Goal: Task Accomplishment & Management: Manage account settings

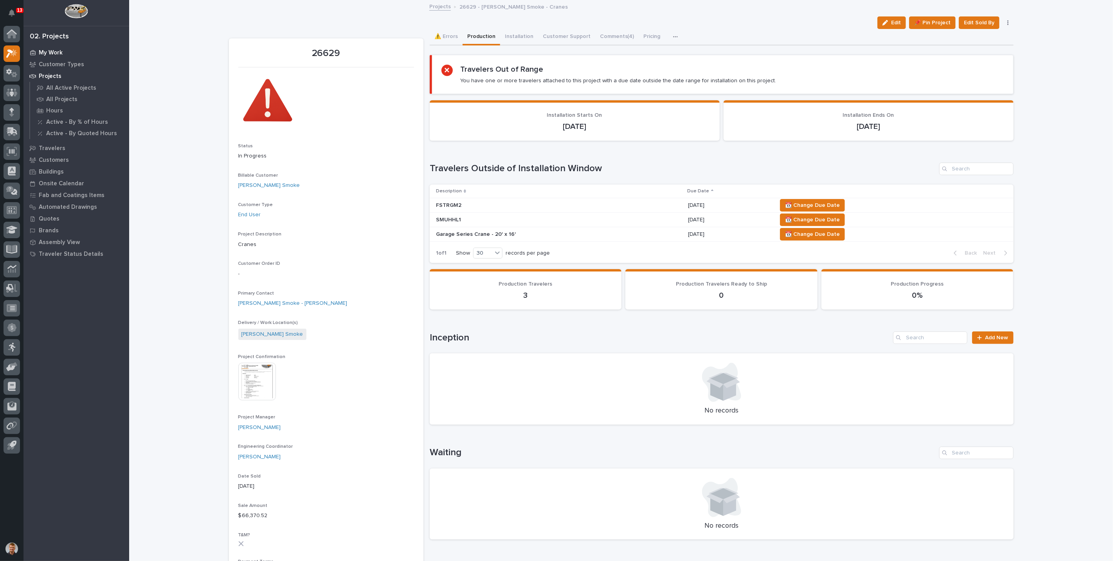
click at [64, 52] on div "My Work" at bounding box center [76, 52] width 102 height 11
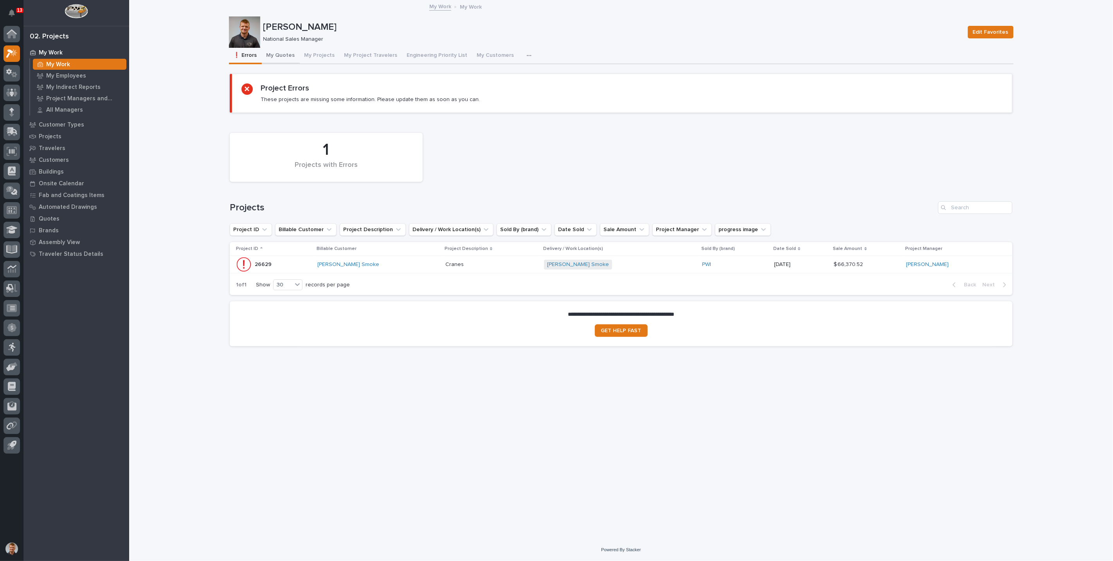
click at [278, 55] on button "My Quotes" at bounding box center [281, 56] width 38 height 16
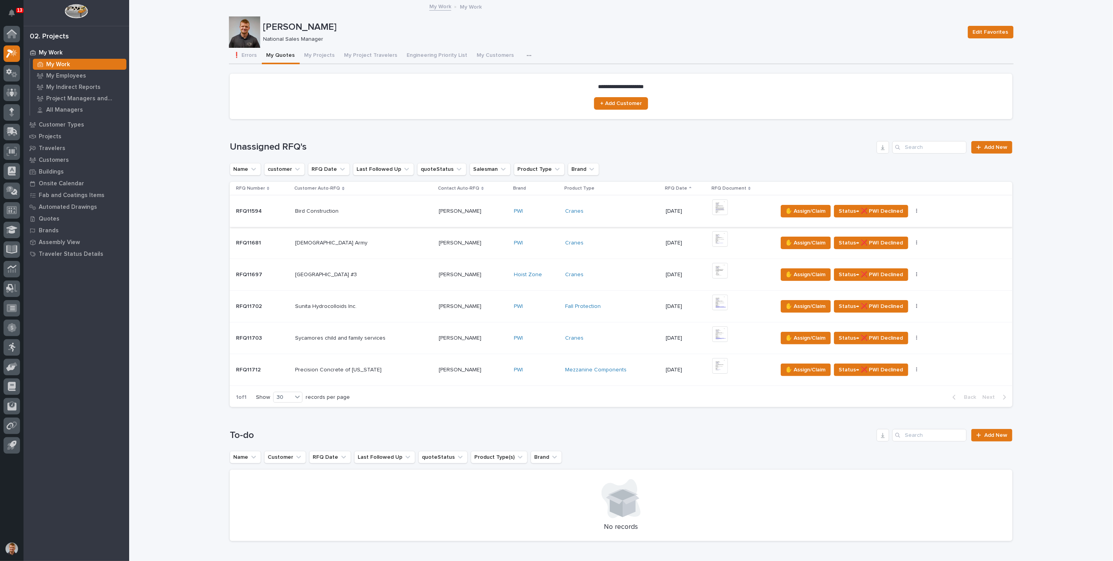
click at [716, 207] on img at bounding box center [720, 207] width 16 height 16
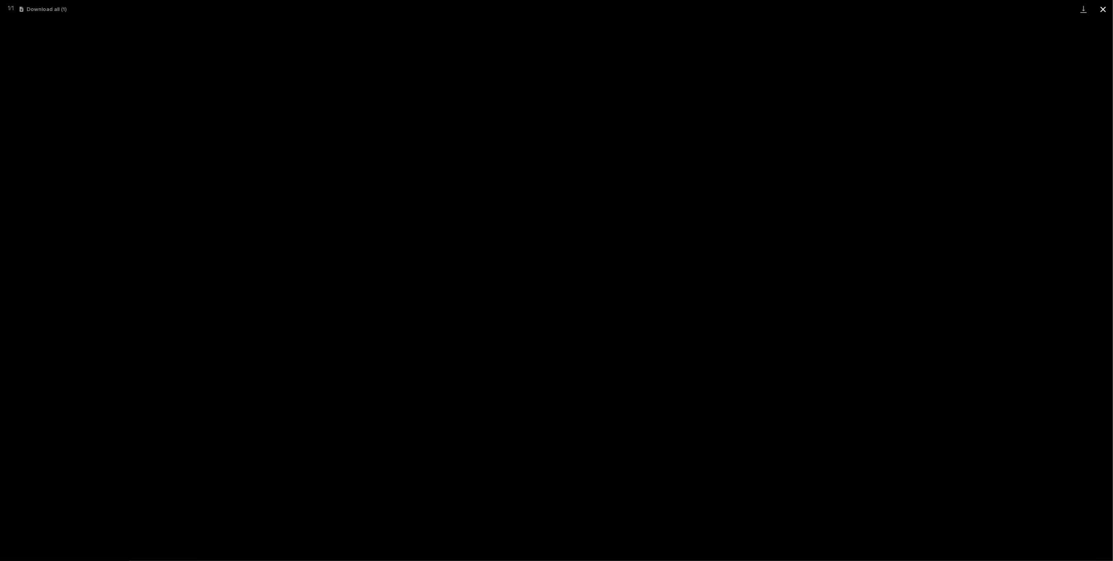
click at [1106, 9] on button "Close gallery" at bounding box center [1104, 9] width 20 height 18
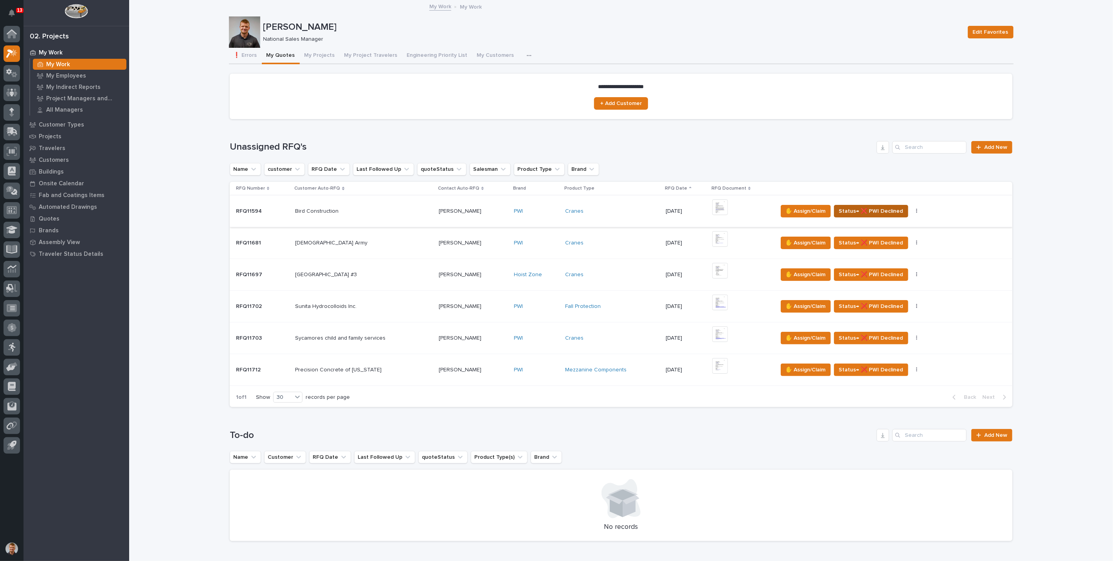
click at [860, 212] on span "Status→ ❌ PWI Declined" at bounding box center [871, 210] width 64 height 9
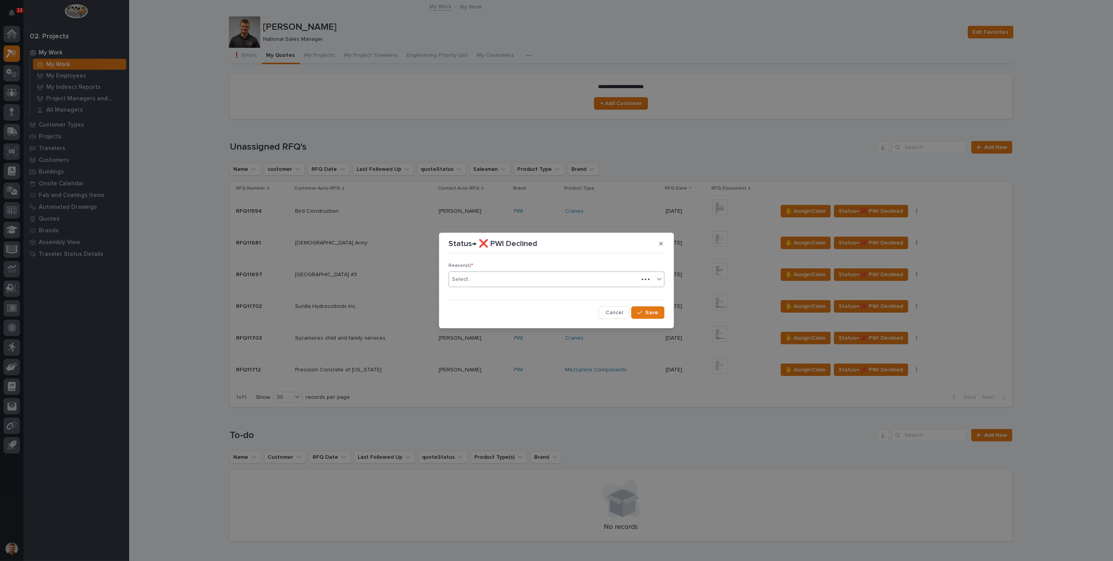
click at [537, 282] on div "Select..." at bounding box center [544, 279] width 190 height 13
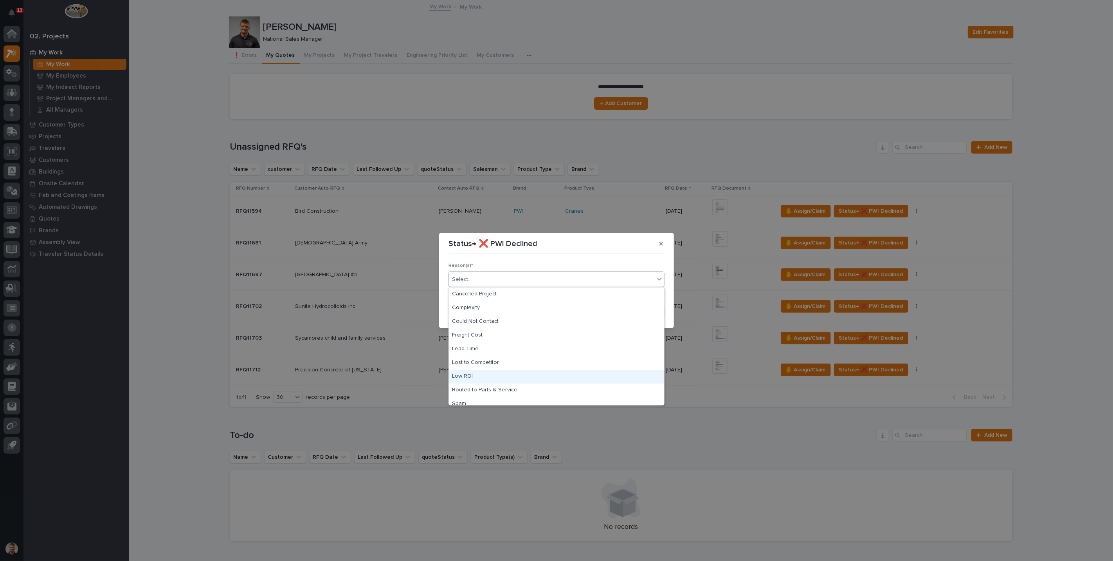
click at [502, 373] on div "Low ROI" at bounding box center [556, 377] width 215 height 14
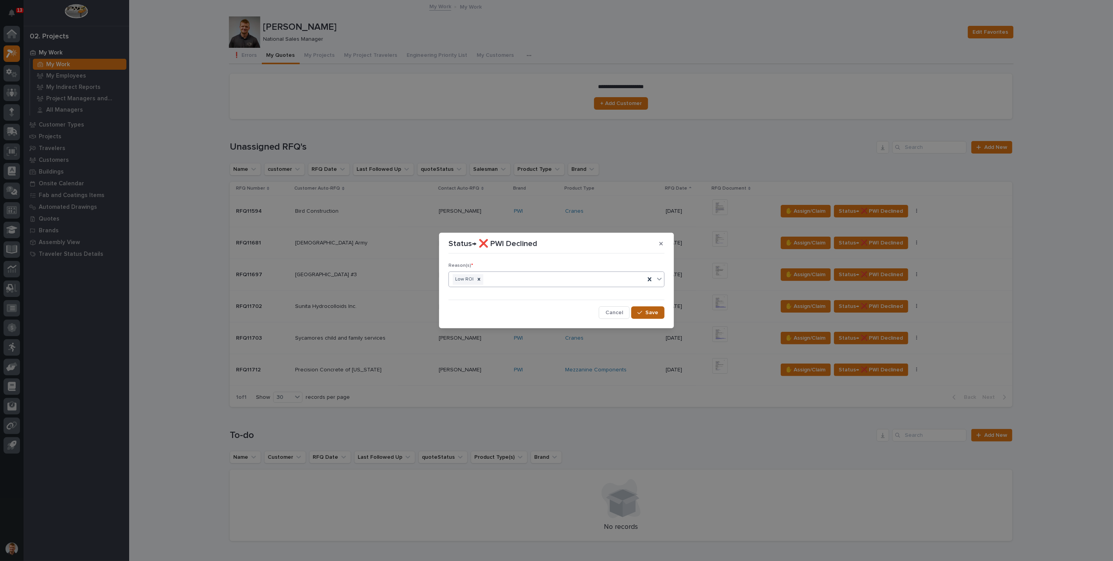
click at [656, 311] on span "Save" at bounding box center [652, 312] width 13 height 7
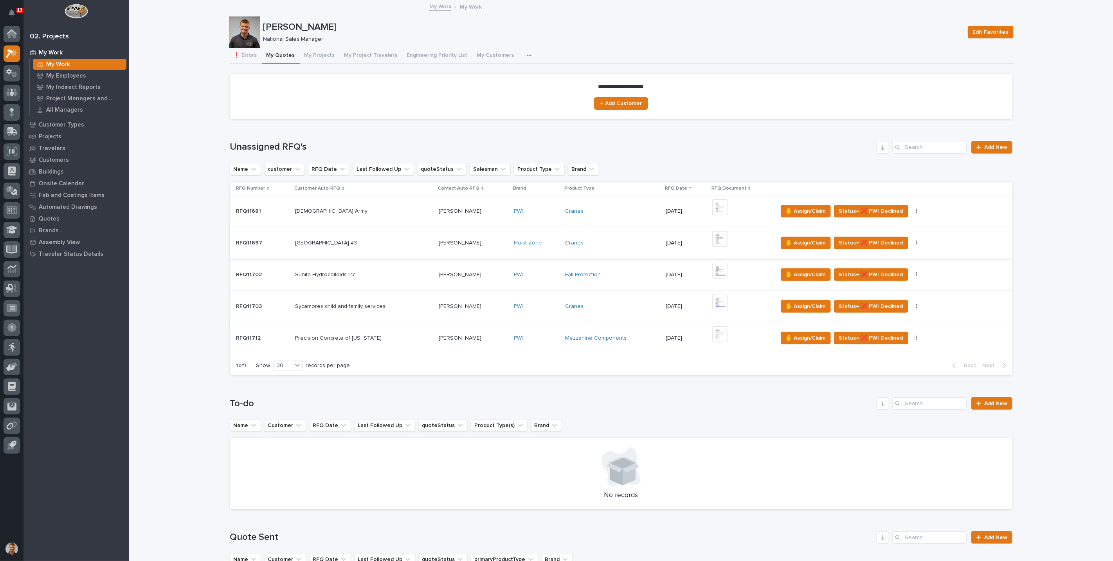
click at [714, 240] on img at bounding box center [720, 239] width 16 height 16
click at [712, 269] on img at bounding box center [720, 271] width 16 height 16
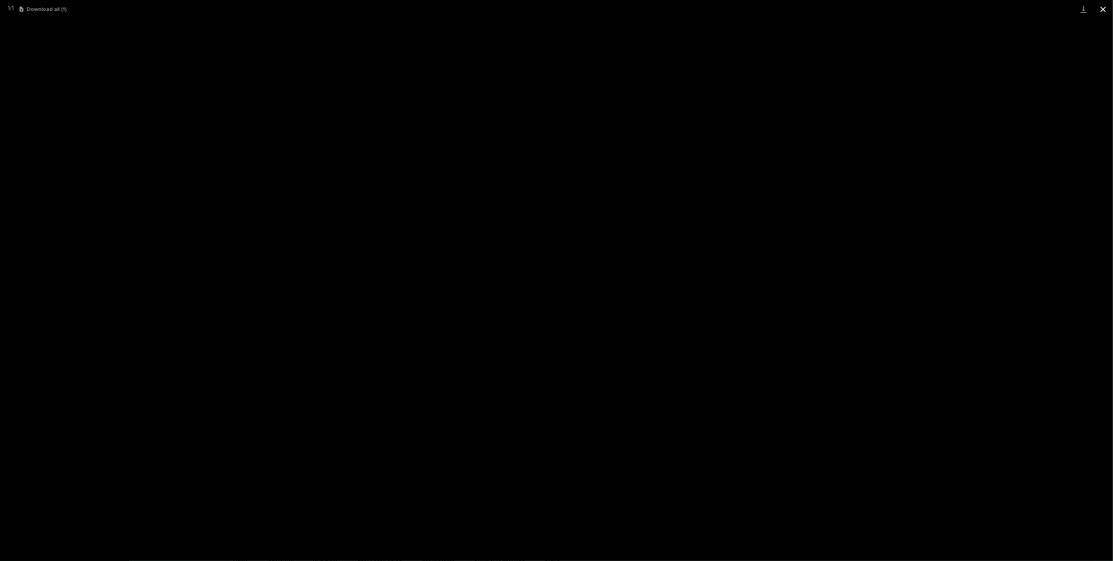
click at [1104, 10] on button "Close gallery" at bounding box center [1104, 9] width 20 height 18
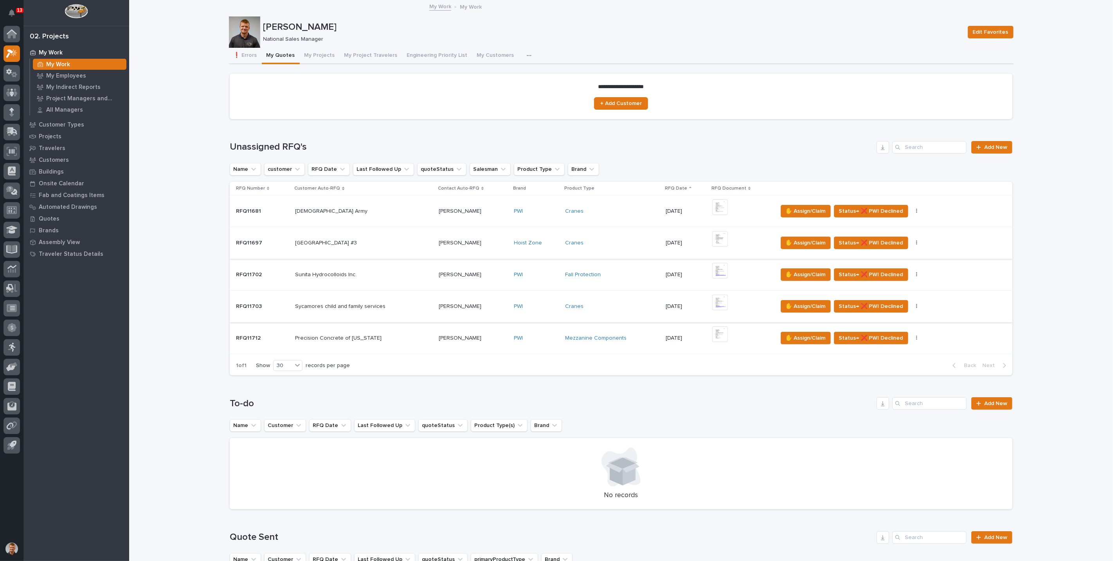
click at [716, 302] on img at bounding box center [720, 302] width 16 height 16
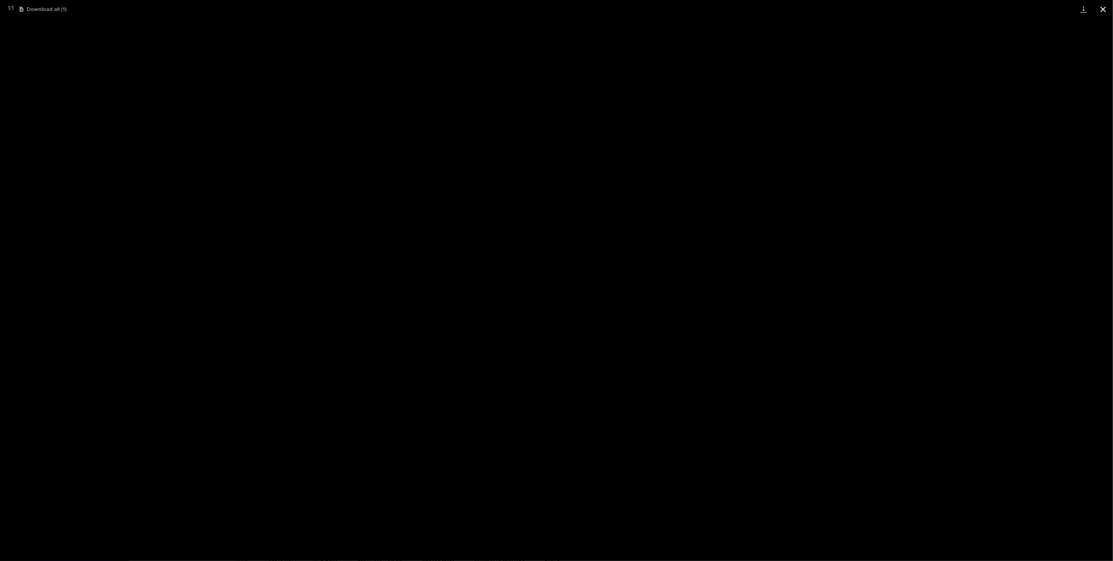
click at [1102, 11] on button "Close gallery" at bounding box center [1104, 9] width 20 height 18
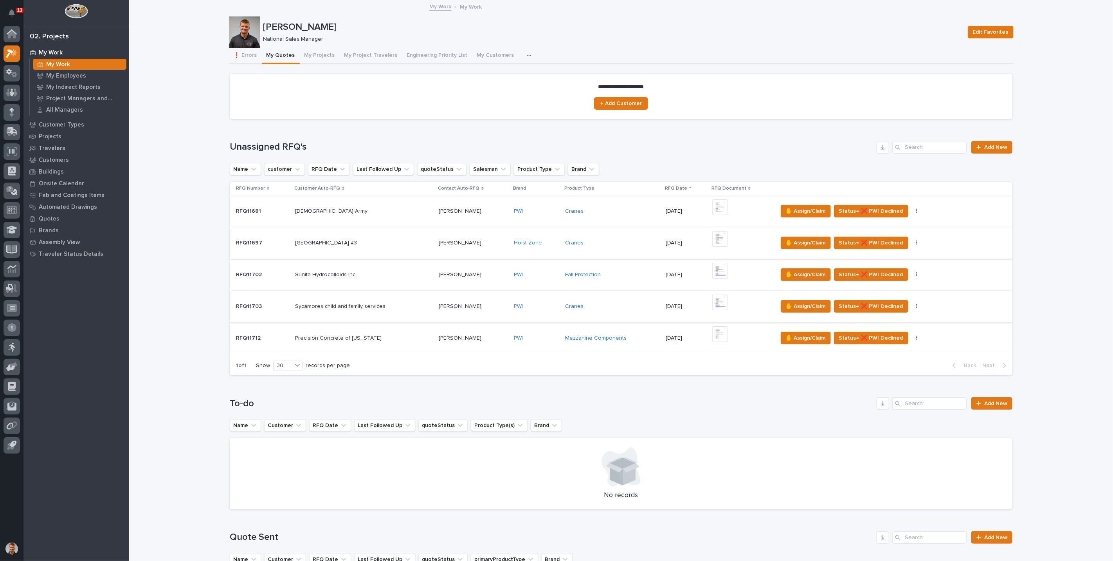
click at [719, 303] on img at bounding box center [720, 302] width 16 height 16
click at [850, 303] on span "Status→ ❌ PWI Declined" at bounding box center [871, 305] width 64 height 9
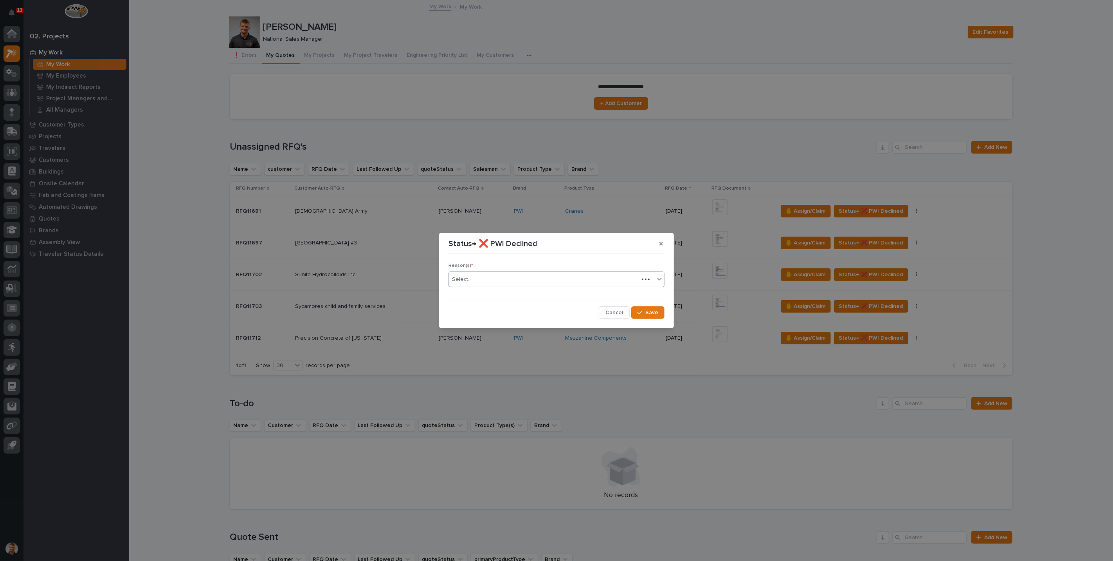
click at [542, 277] on div "Select..." at bounding box center [544, 279] width 190 height 13
click at [649, 310] on span "Save" at bounding box center [652, 312] width 13 height 7
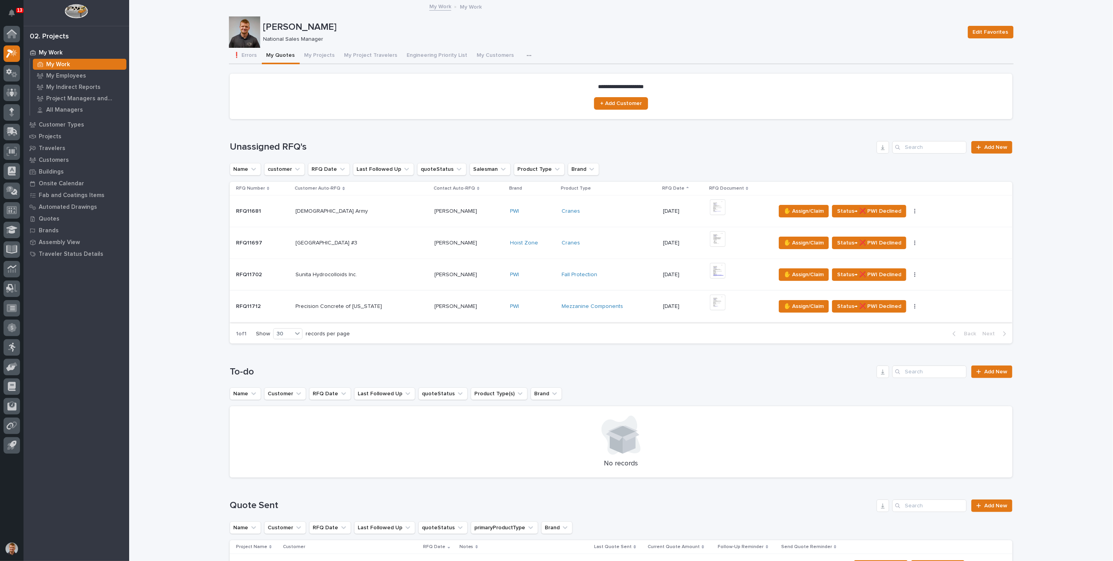
click at [710, 301] on img at bounding box center [718, 302] width 16 height 16
click at [711, 298] on img at bounding box center [718, 302] width 16 height 16
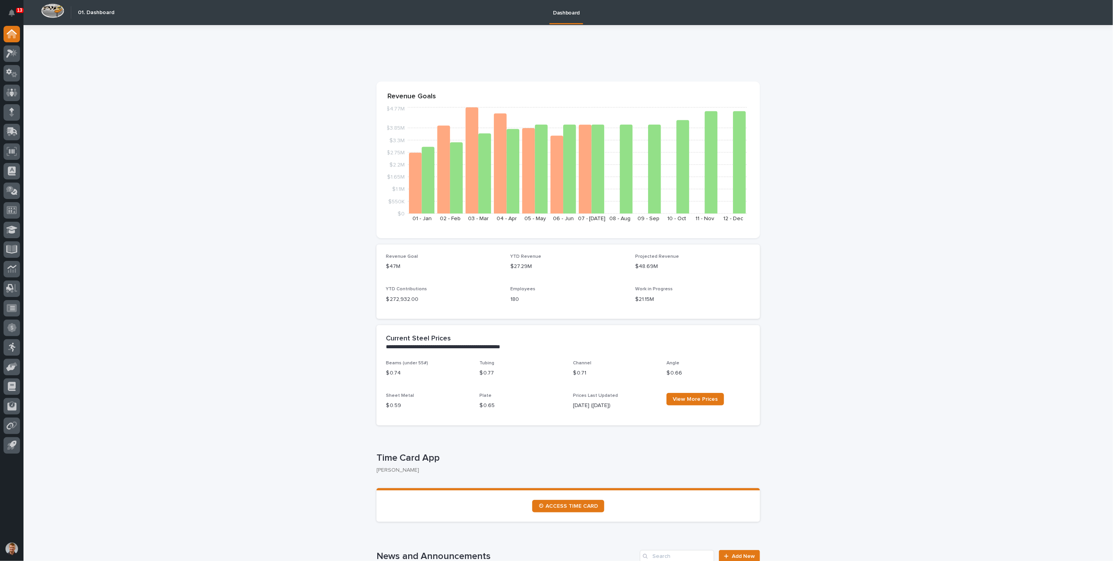
click at [18, 92] on div at bounding box center [12, 93] width 16 height 16
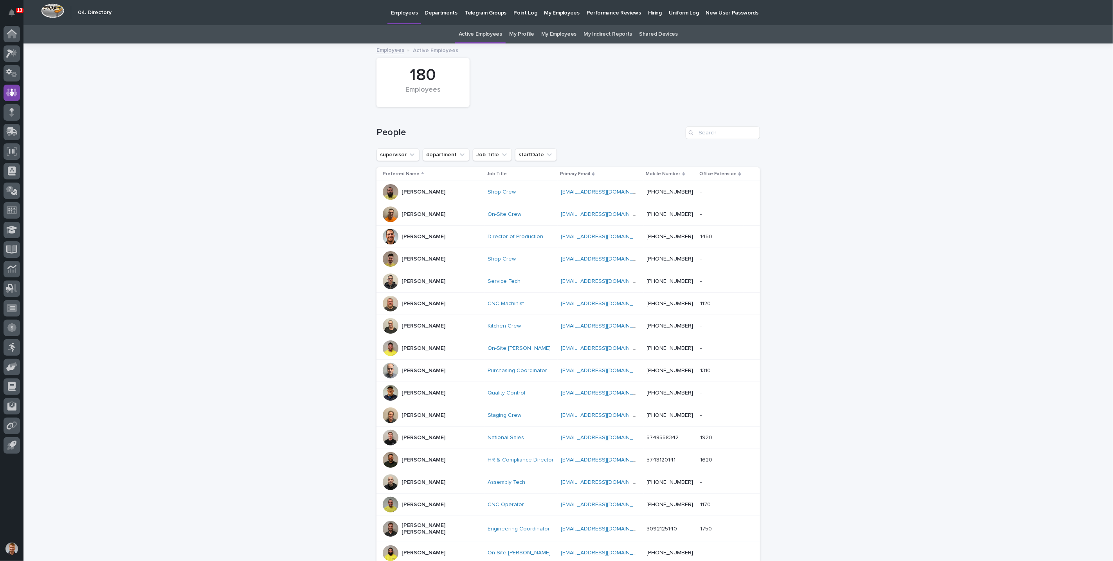
click at [613, 11] on p "Performance Reviews" at bounding box center [614, 8] width 54 height 16
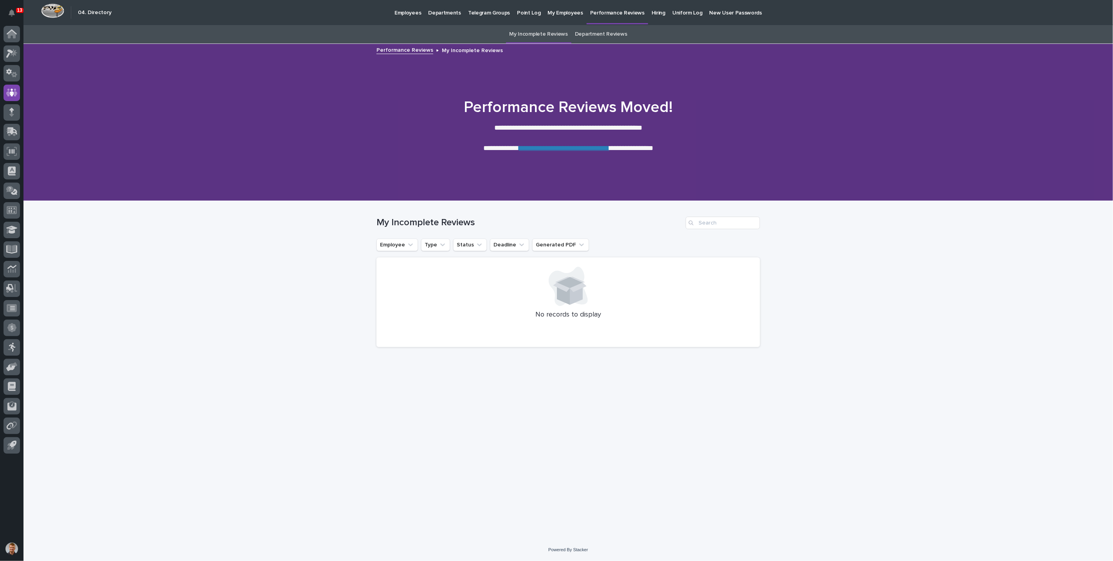
click at [586, 148] on link "**********" at bounding box center [564, 147] width 90 height 7
click at [606, 151] on link "**********" at bounding box center [564, 147] width 90 height 7
click at [16, 36] on icon at bounding box center [12, 33] width 10 height 9
